Goal: Task Accomplishment & Management: Manage account settings

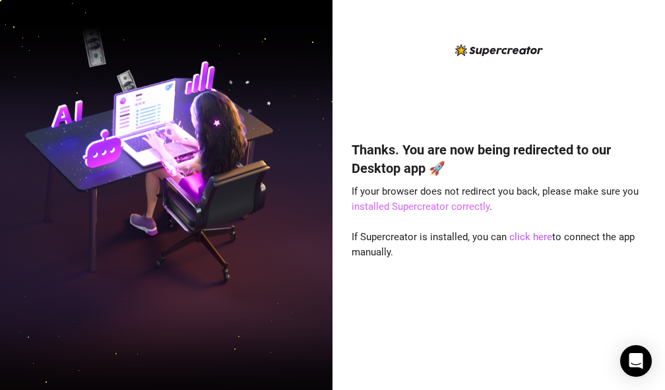
click at [421, 203] on link "installed Supercreator correctly" at bounding box center [421, 207] width 138 height 12
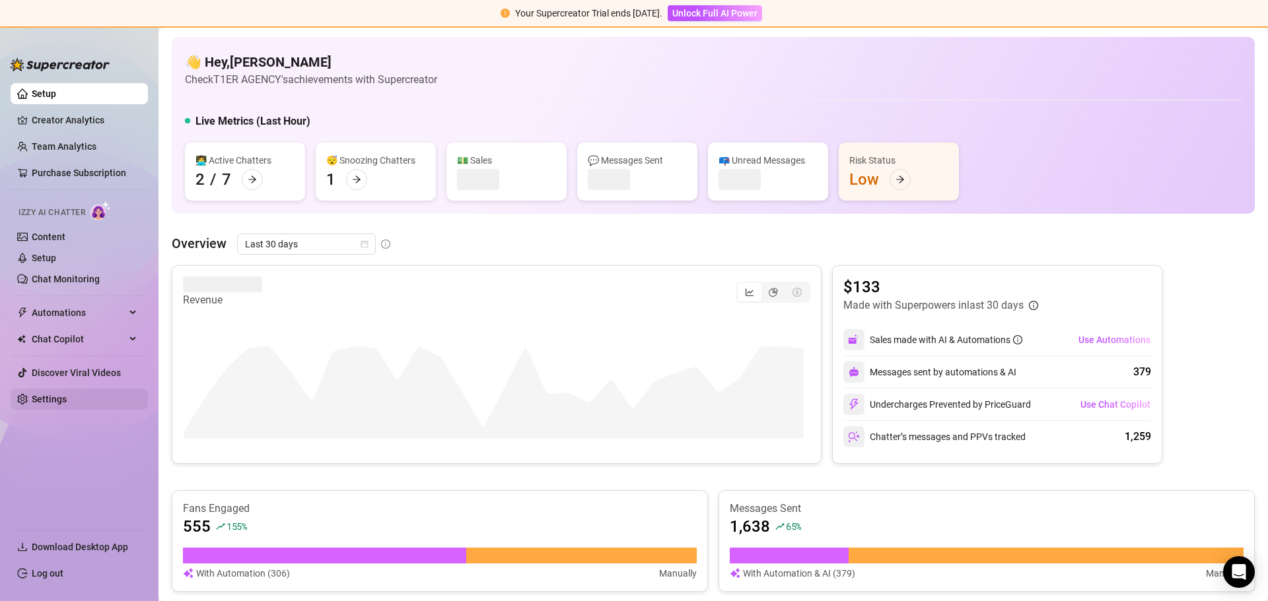
click at [67, 394] on link "Settings" at bounding box center [49, 399] width 35 height 11
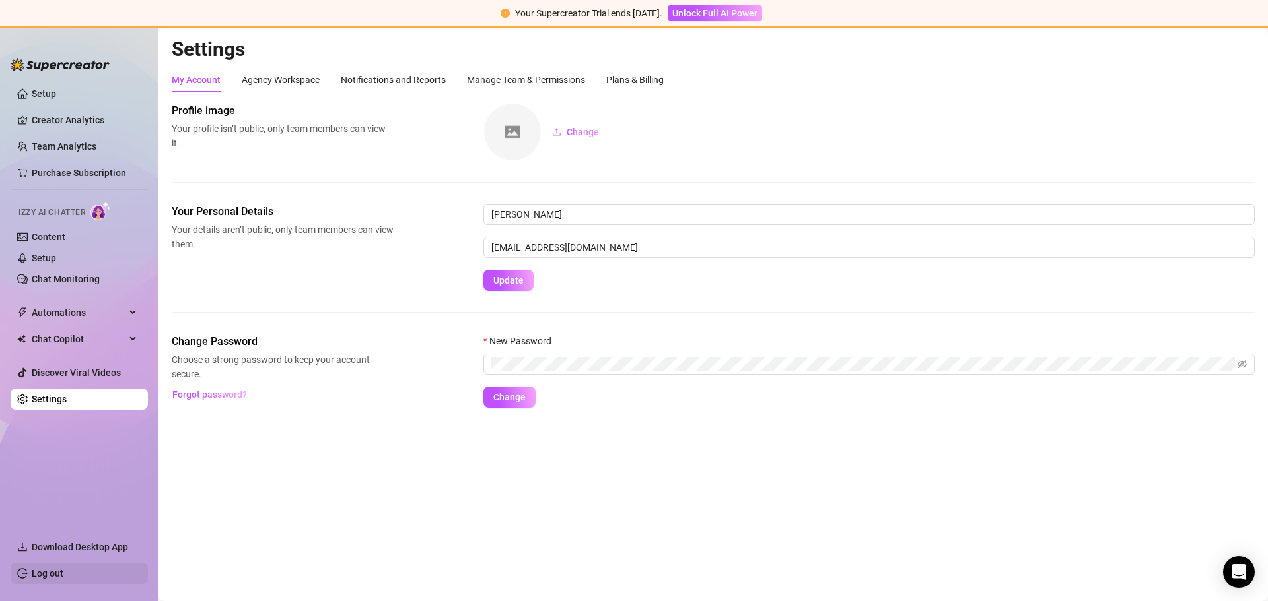
click at [63, 568] on link "Log out" at bounding box center [48, 573] width 32 height 11
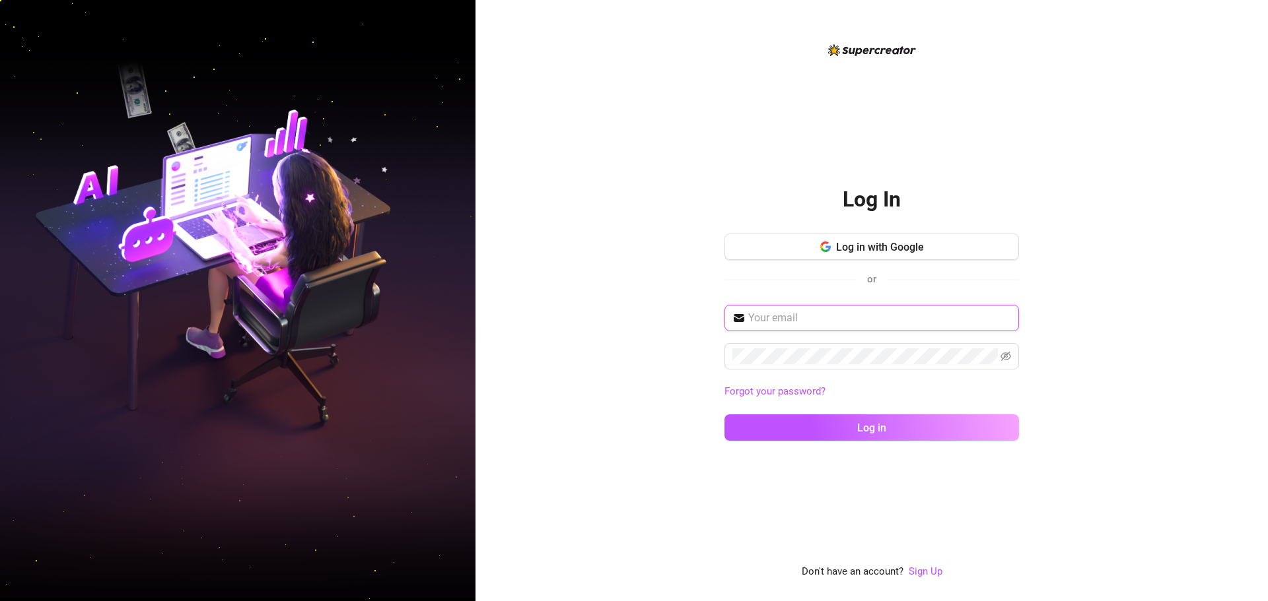
click at [782, 325] on input "text" at bounding box center [879, 318] width 263 height 16
click at [755, 236] on button "Log in with Google" at bounding box center [871, 247] width 294 height 26
